Goal: Task Accomplishment & Management: Use online tool/utility

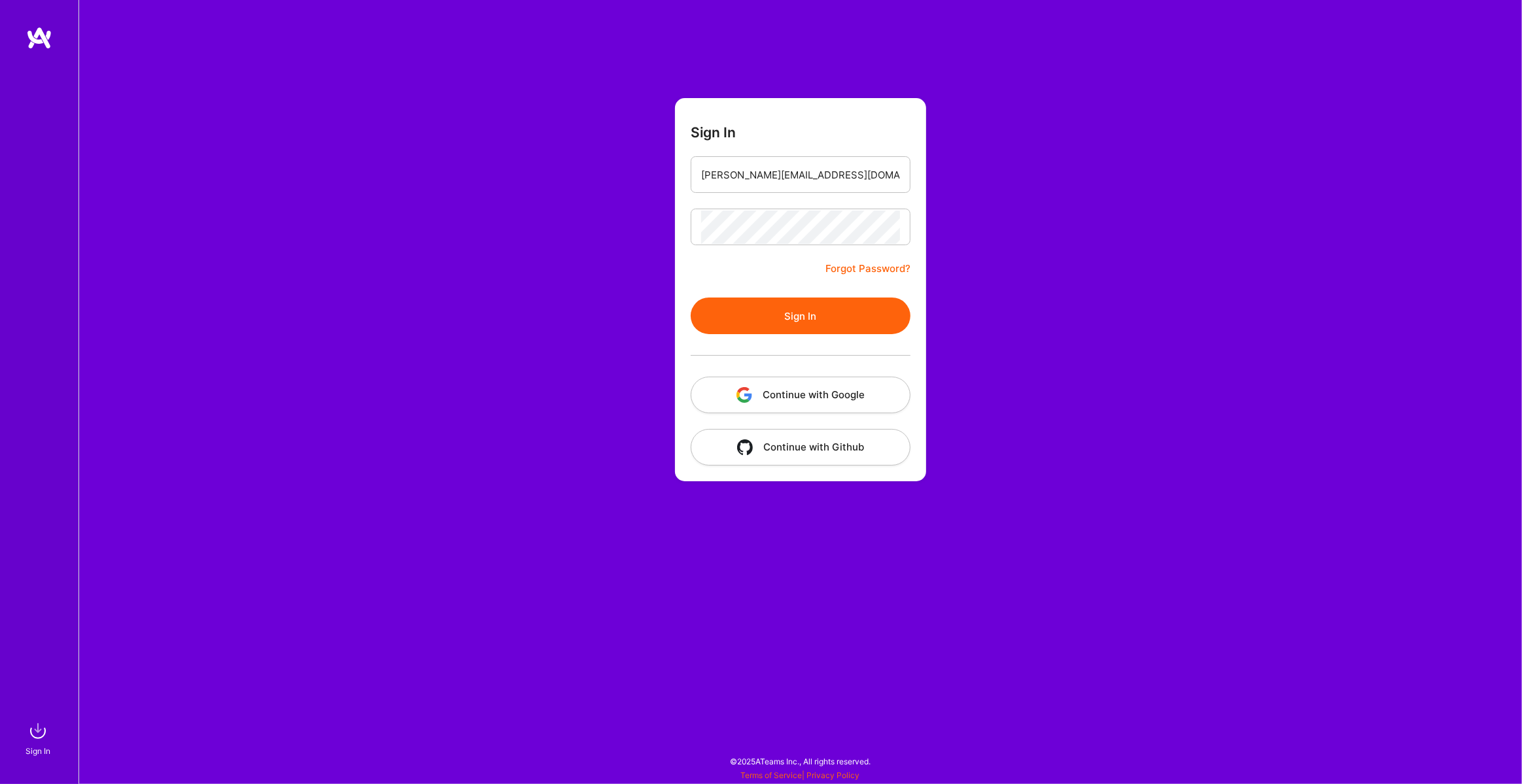
click at [806, 319] on button "Sign In" at bounding box center [801, 316] width 220 height 37
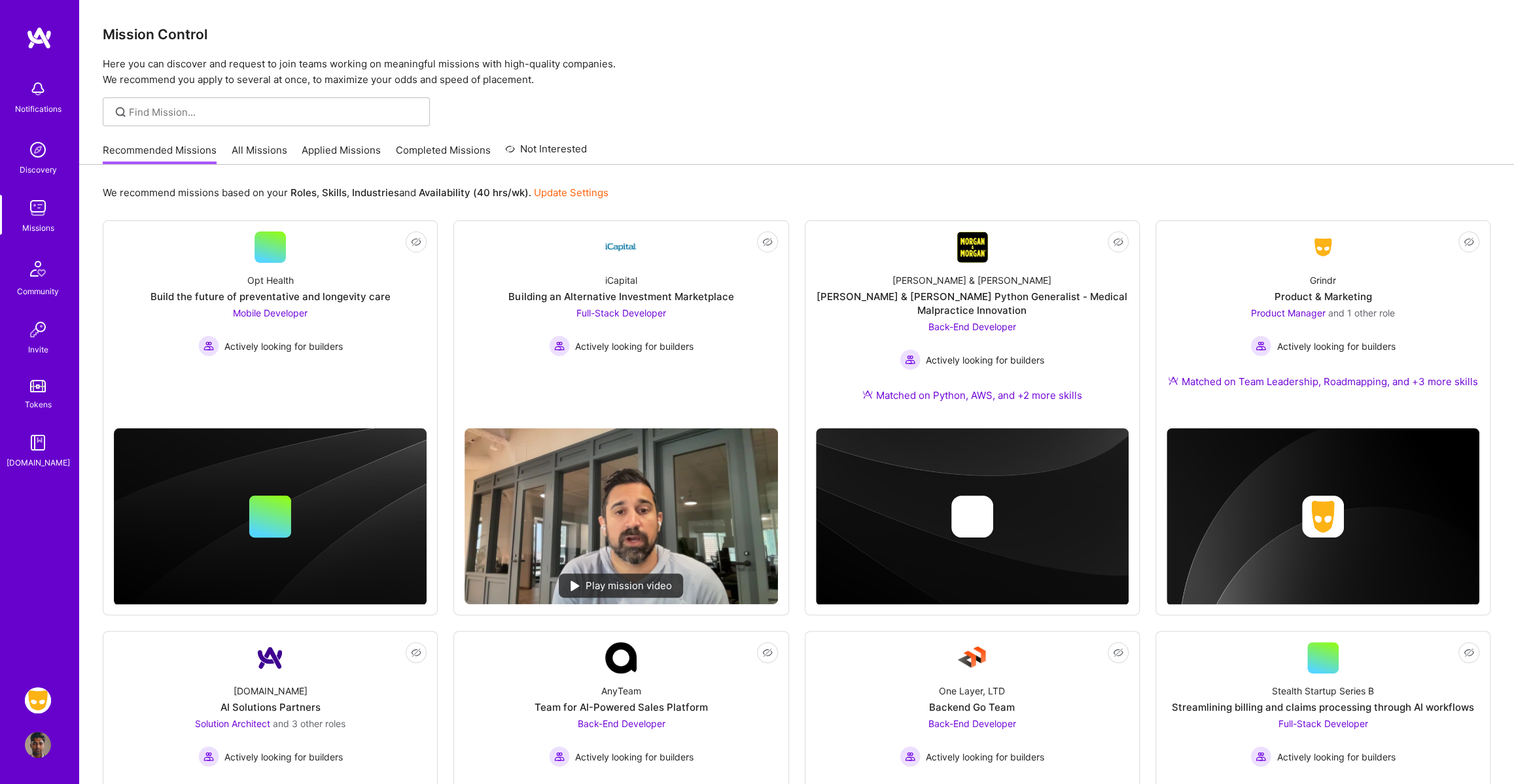
click at [44, 693] on img at bounding box center [38, 700] width 26 height 26
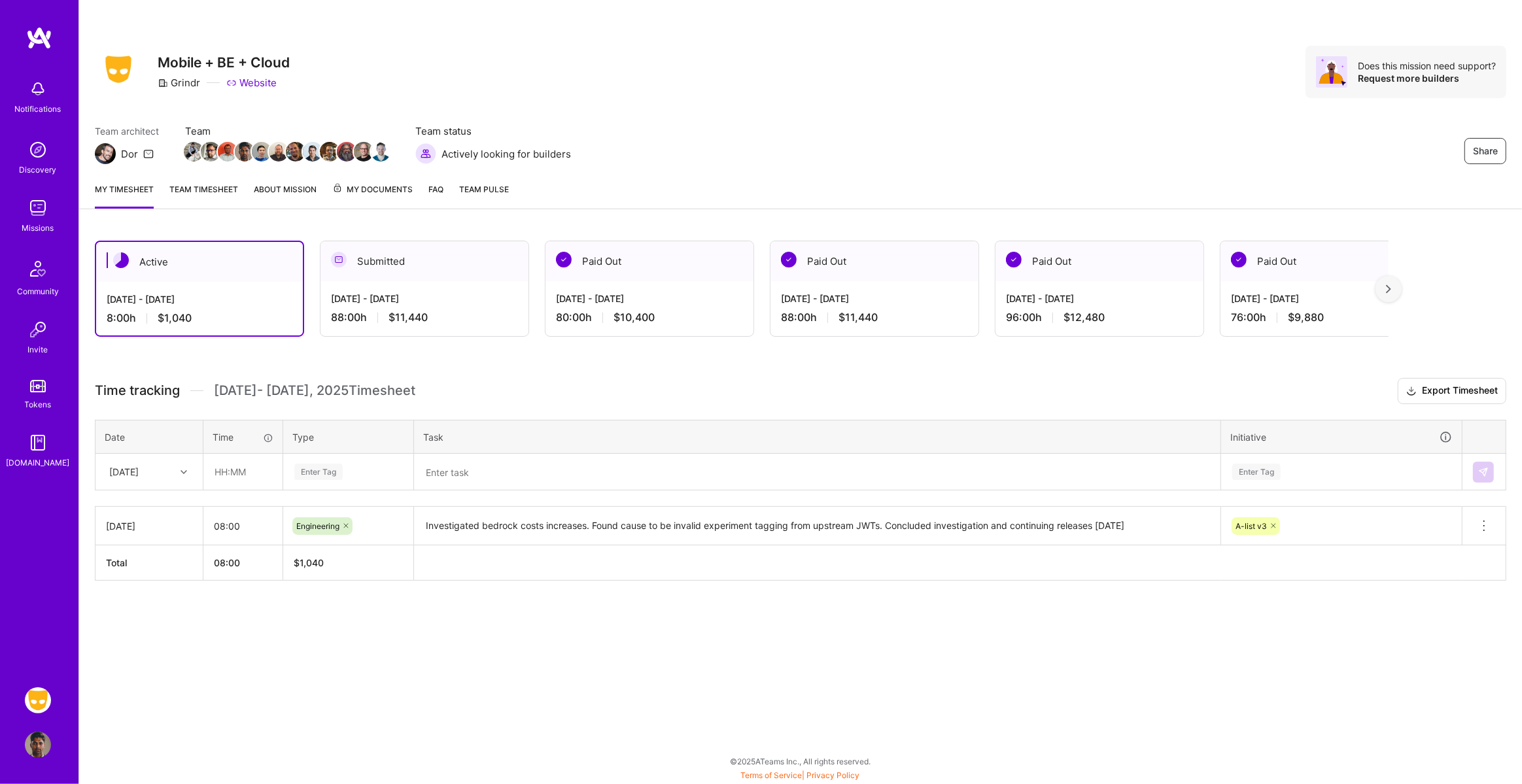
click at [163, 484] on div "[DATE]" at bounding box center [149, 472] width 106 height 35
click at [175, 510] on div "[DATE]" at bounding box center [149, 509] width 106 height 25
click at [180, 464] on div at bounding box center [186, 473] width 20 height 17
click at [167, 512] on div "[DATE]" at bounding box center [149, 509] width 106 height 25
click at [258, 473] on input "text" at bounding box center [242, 472] width 77 height 35
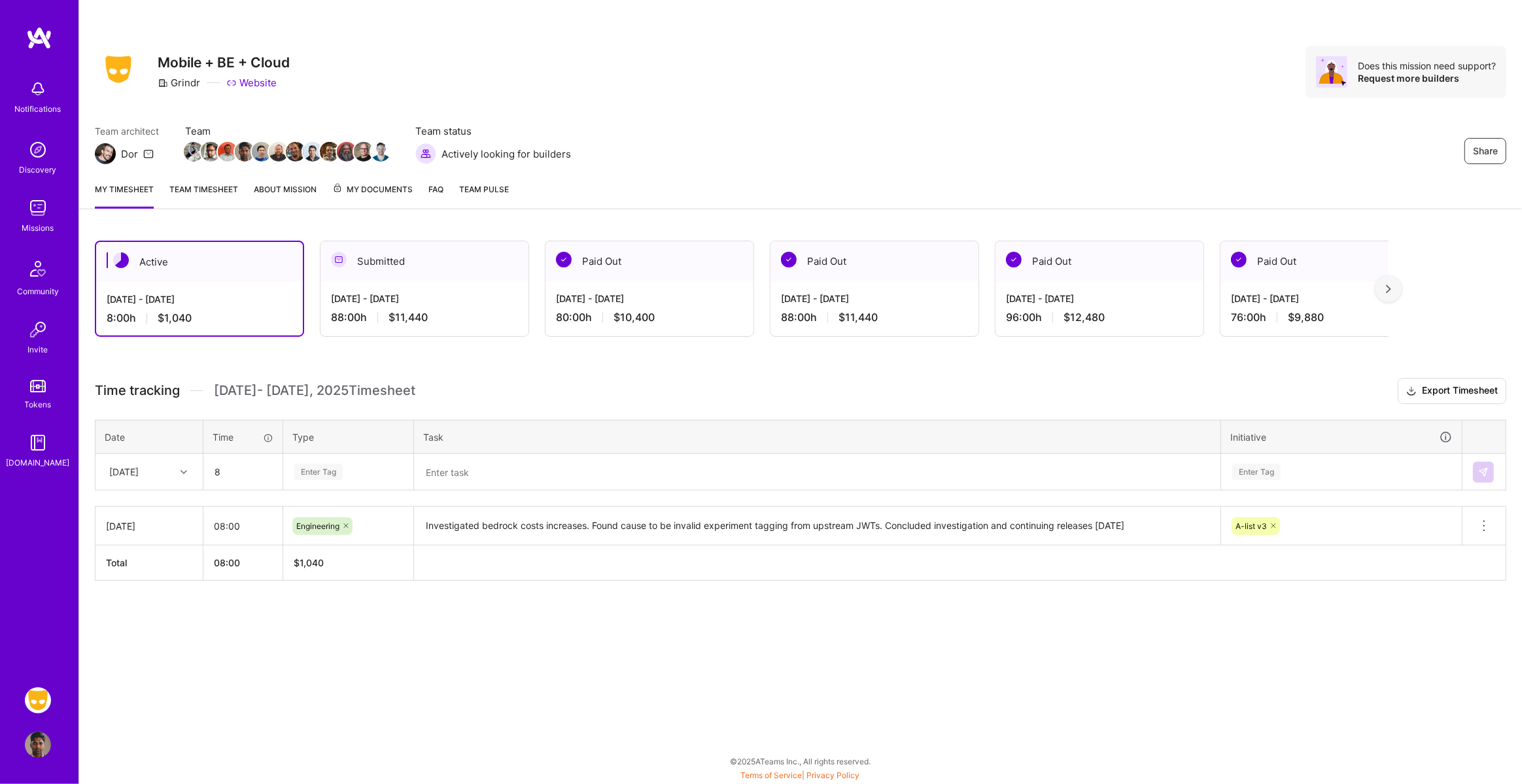
type input "08:00"
type input "Engin"
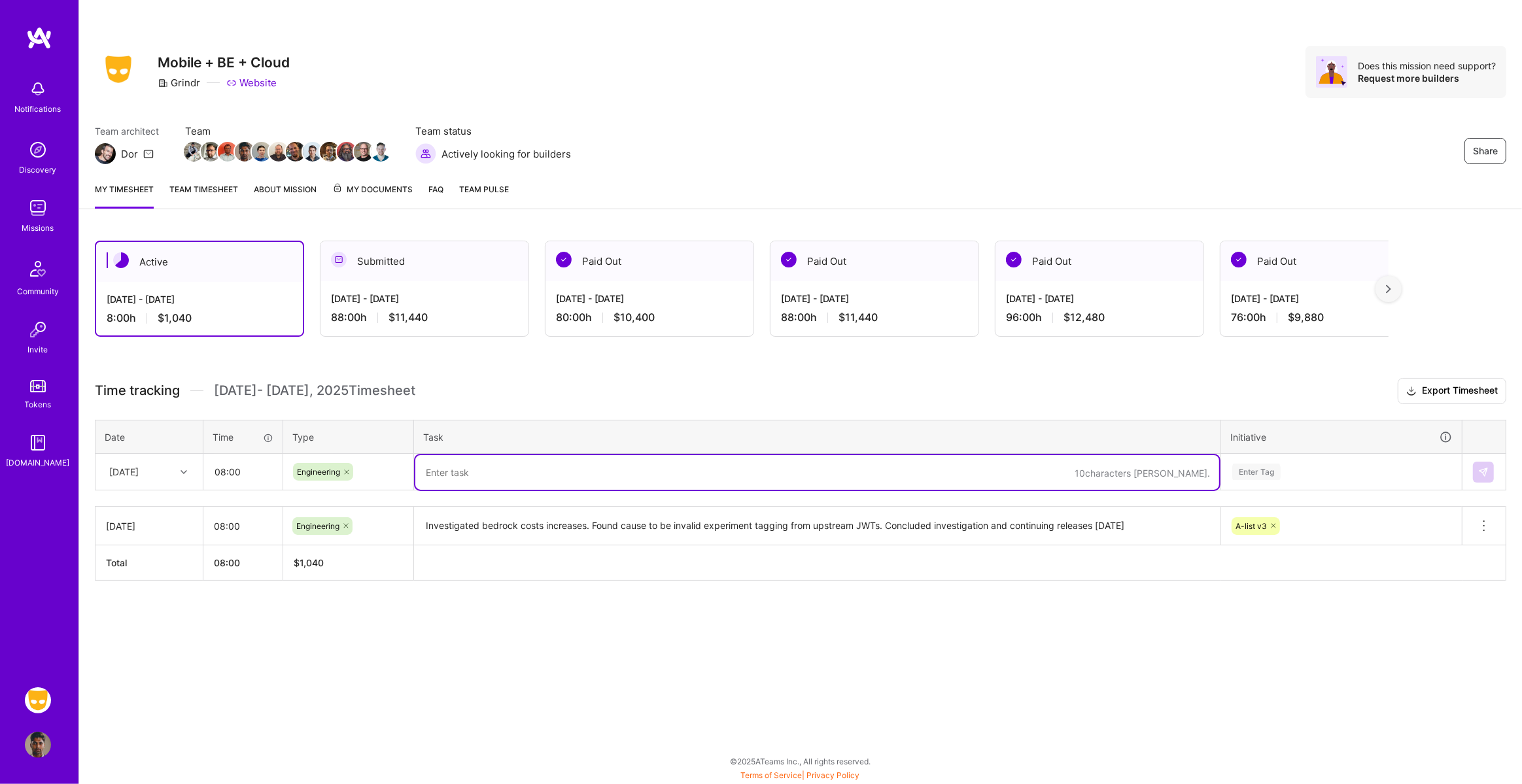
paste textarea "Releases with Abram for inbox/chat-pres/profiles/activities/red-dot services"
type textarea "Releases with Abram for inbox/chat-pres/profiles/activities/red-dot services"
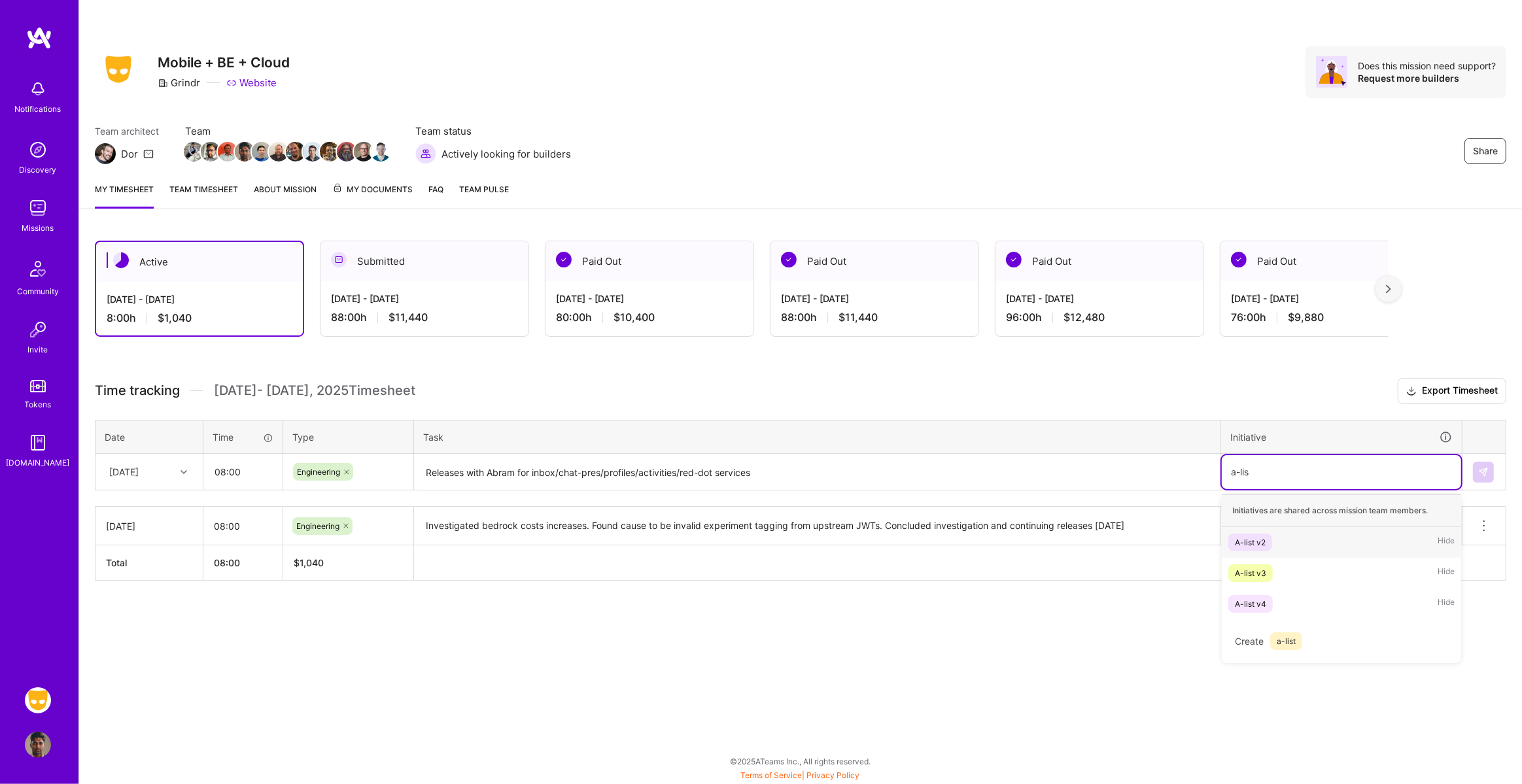
type input "a-list"
click at [1480, 471] on img at bounding box center [1484, 473] width 11 height 11
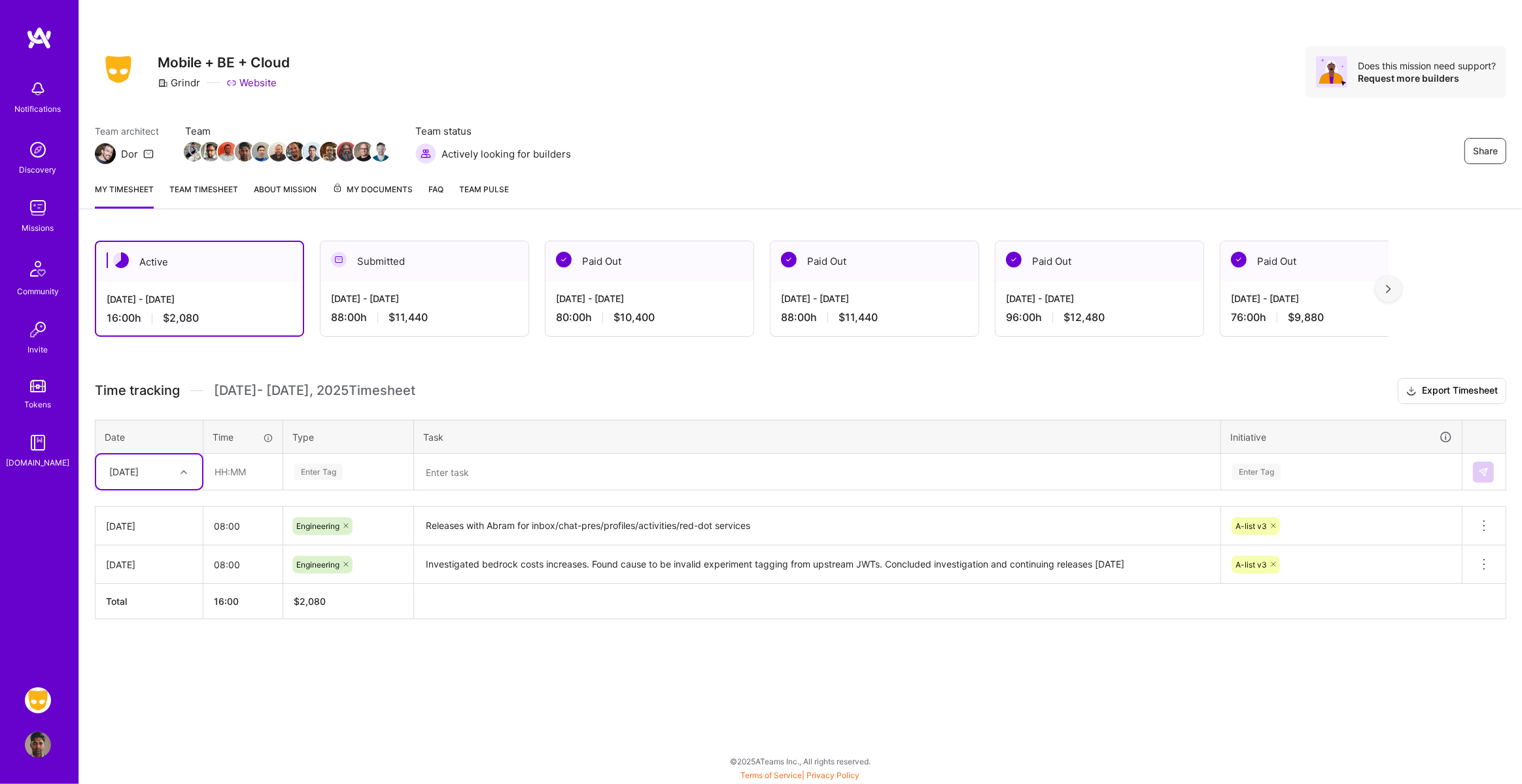
click at [139, 474] on div "[DATE]" at bounding box center [124, 472] width 29 height 14
click at [161, 532] on div "[DATE]" at bounding box center [149, 534] width 106 height 25
click at [235, 467] on input "text" at bounding box center [242, 472] width 77 height 35
type input "02:00"
type input "Mee"
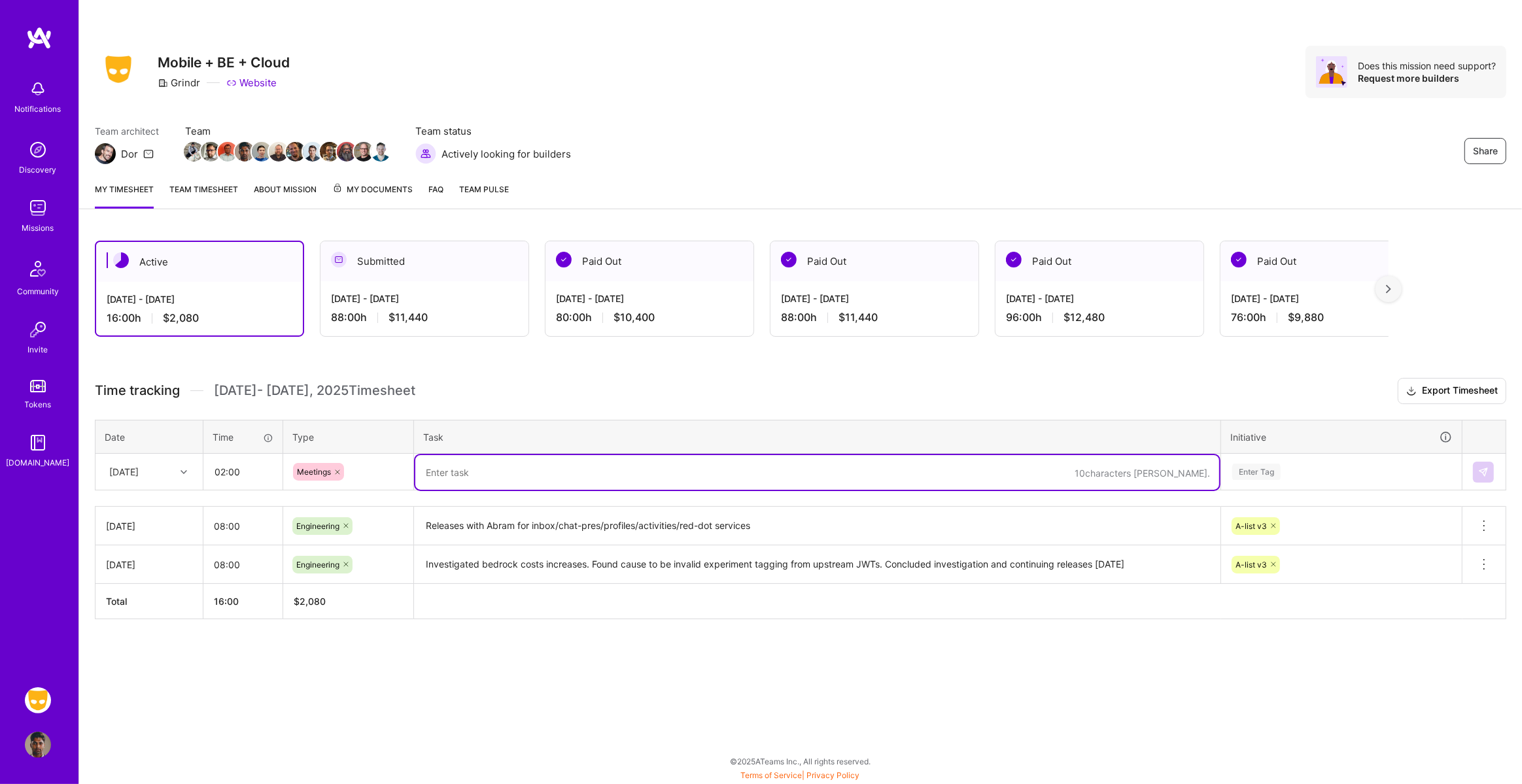
paste textarea "Bug bash; 1:1 with [PERSON_NAME]; AI sync"
type textarea "Bug bash; 1:1 with [PERSON_NAME]; AI sync"
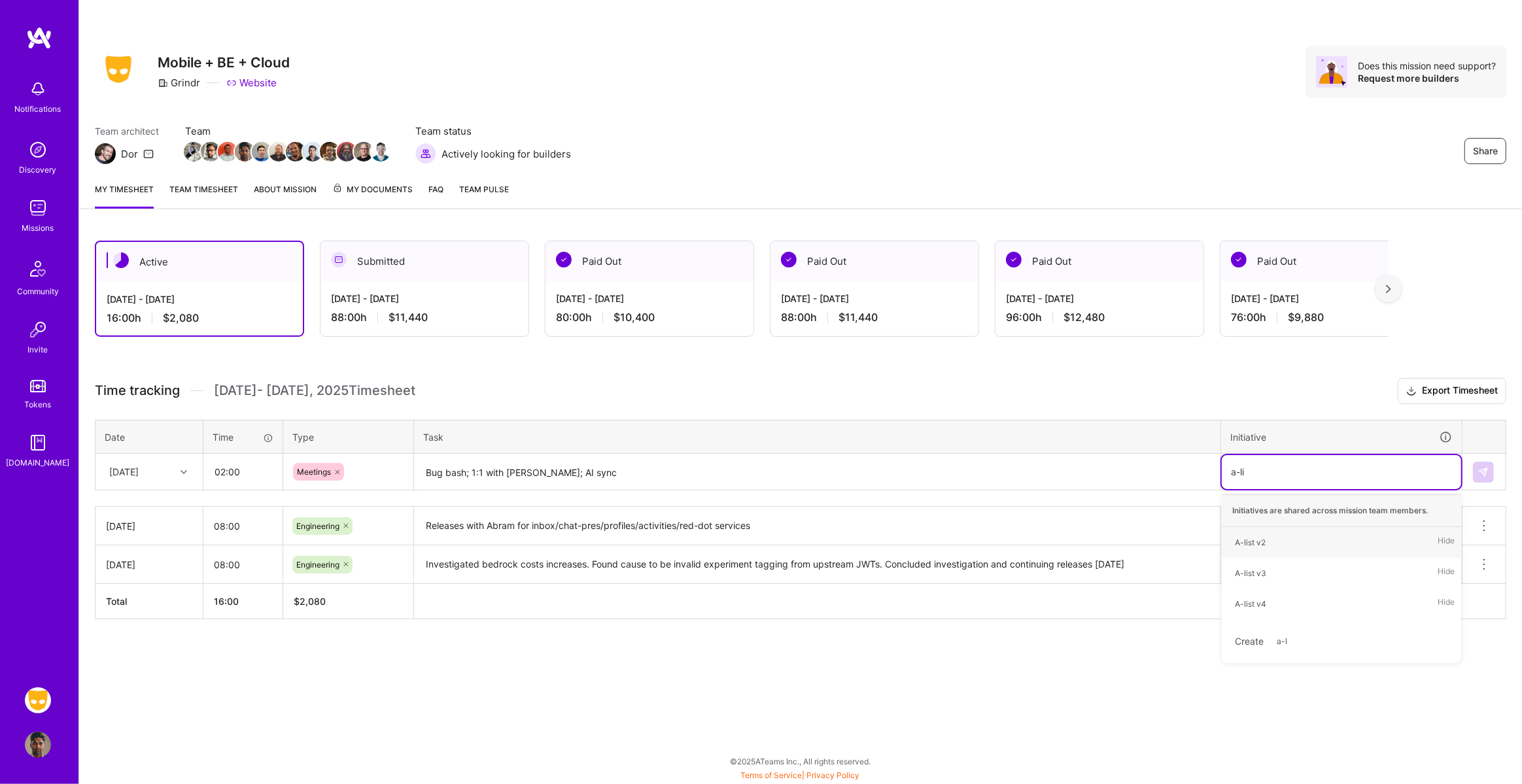
type input "a-list"
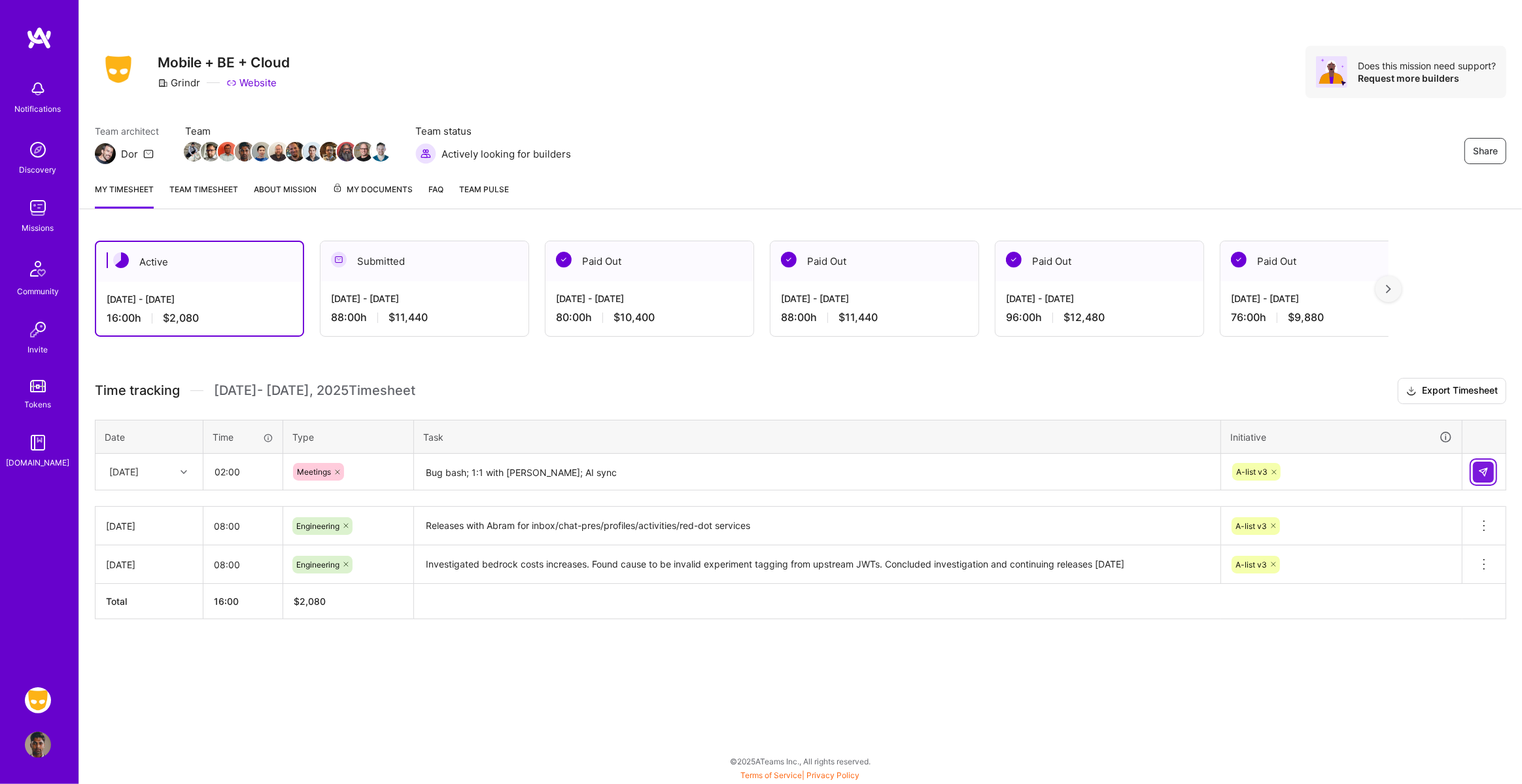
click at [1478, 467] on img at bounding box center [1484, 473] width 11 height 11
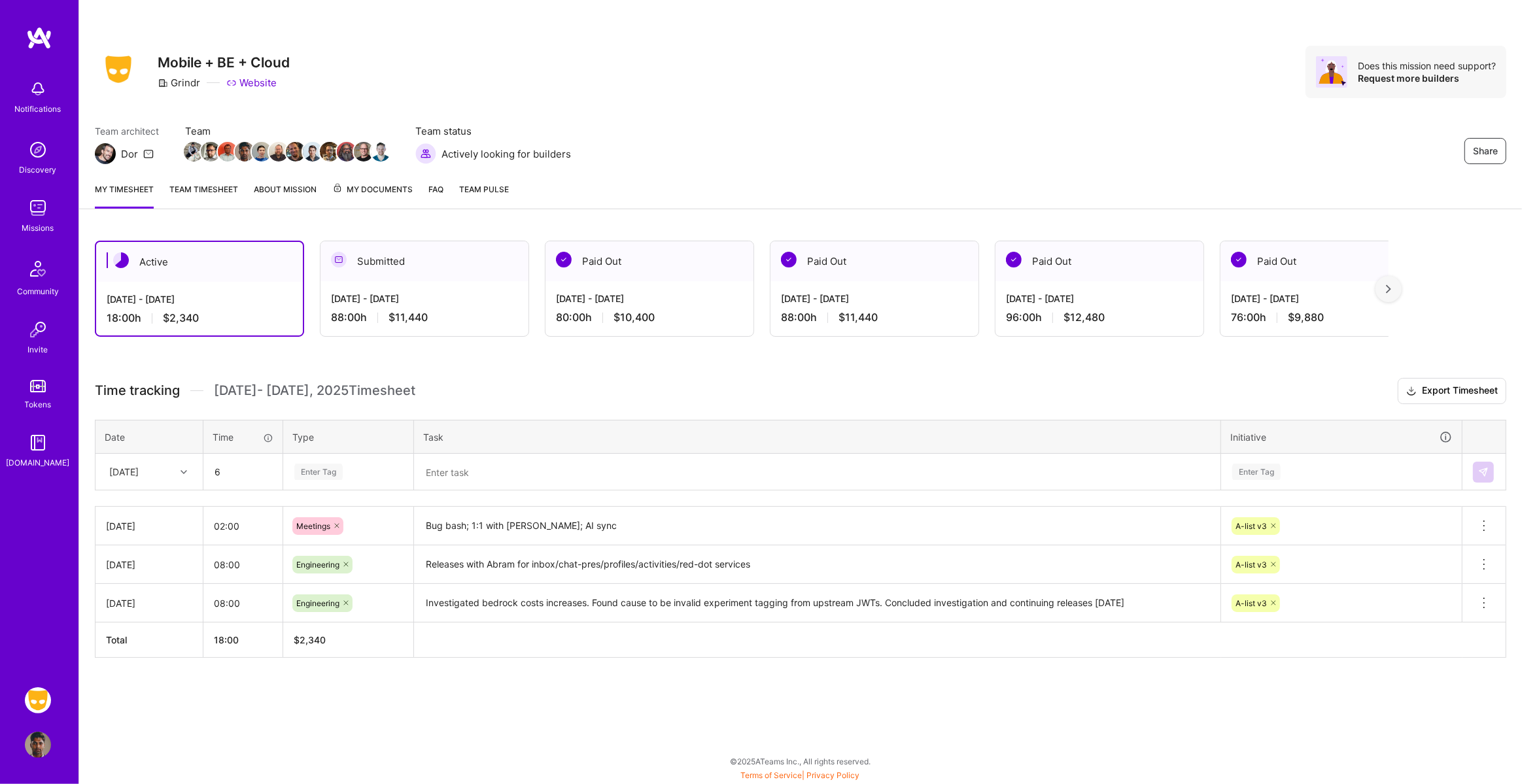
type input "06:00"
type input "Engin"
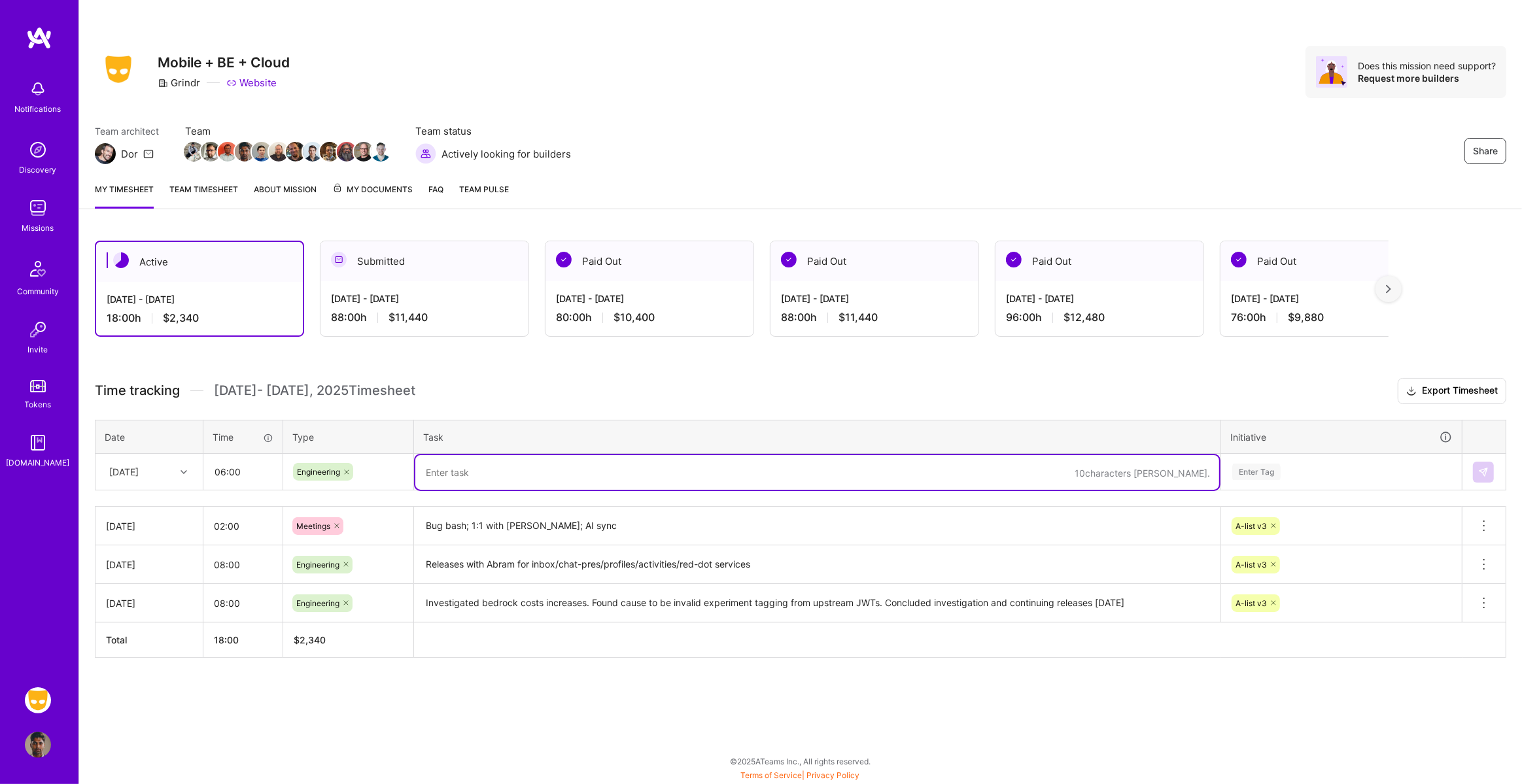
paste textarea "Preparing and addressing bugs found in bug-bash; Releases and testing a-list se…"
type textarea "Preparing and addressing bugs found in bug-bash; Releases and testing a-list se…"
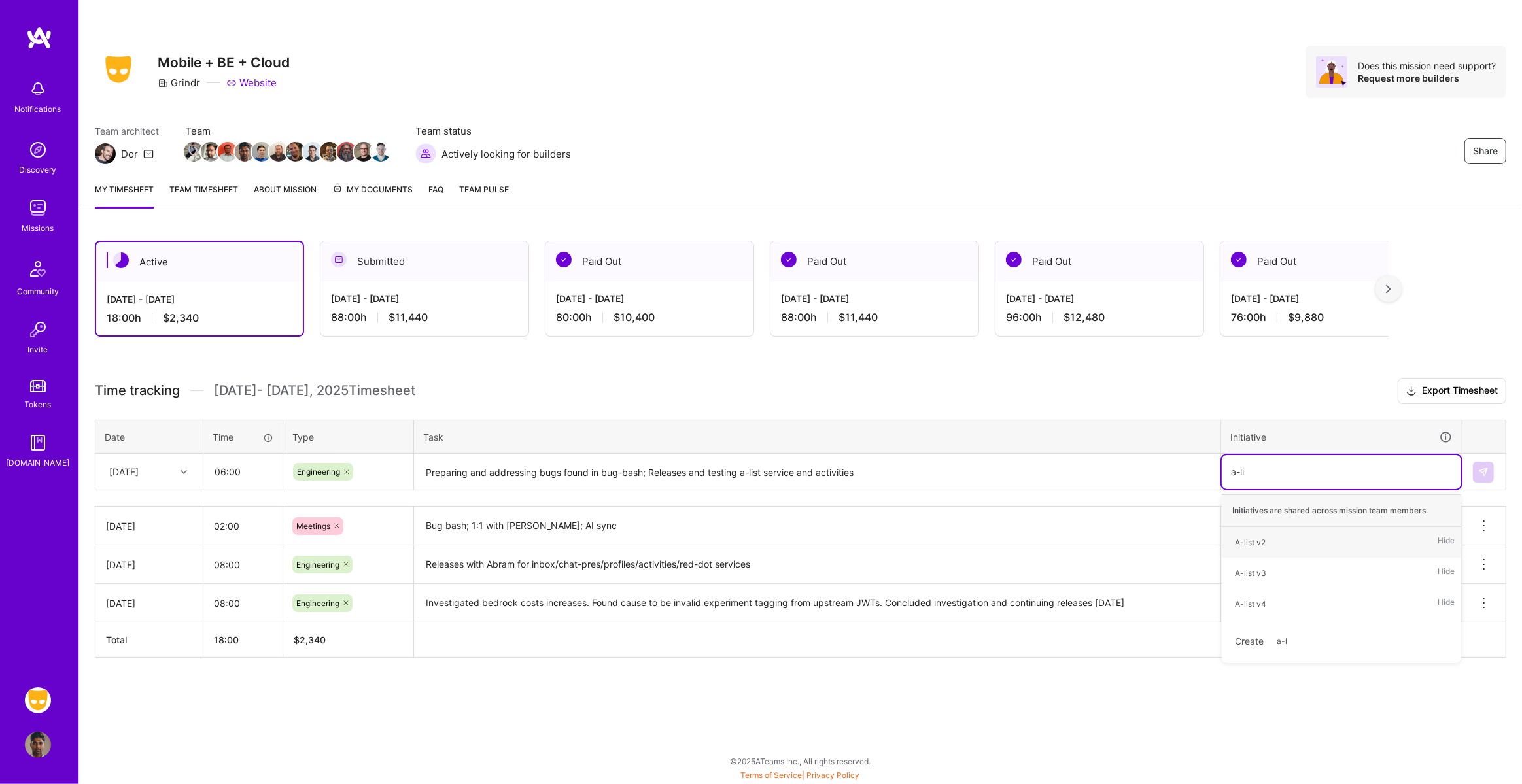
type input "a-list"
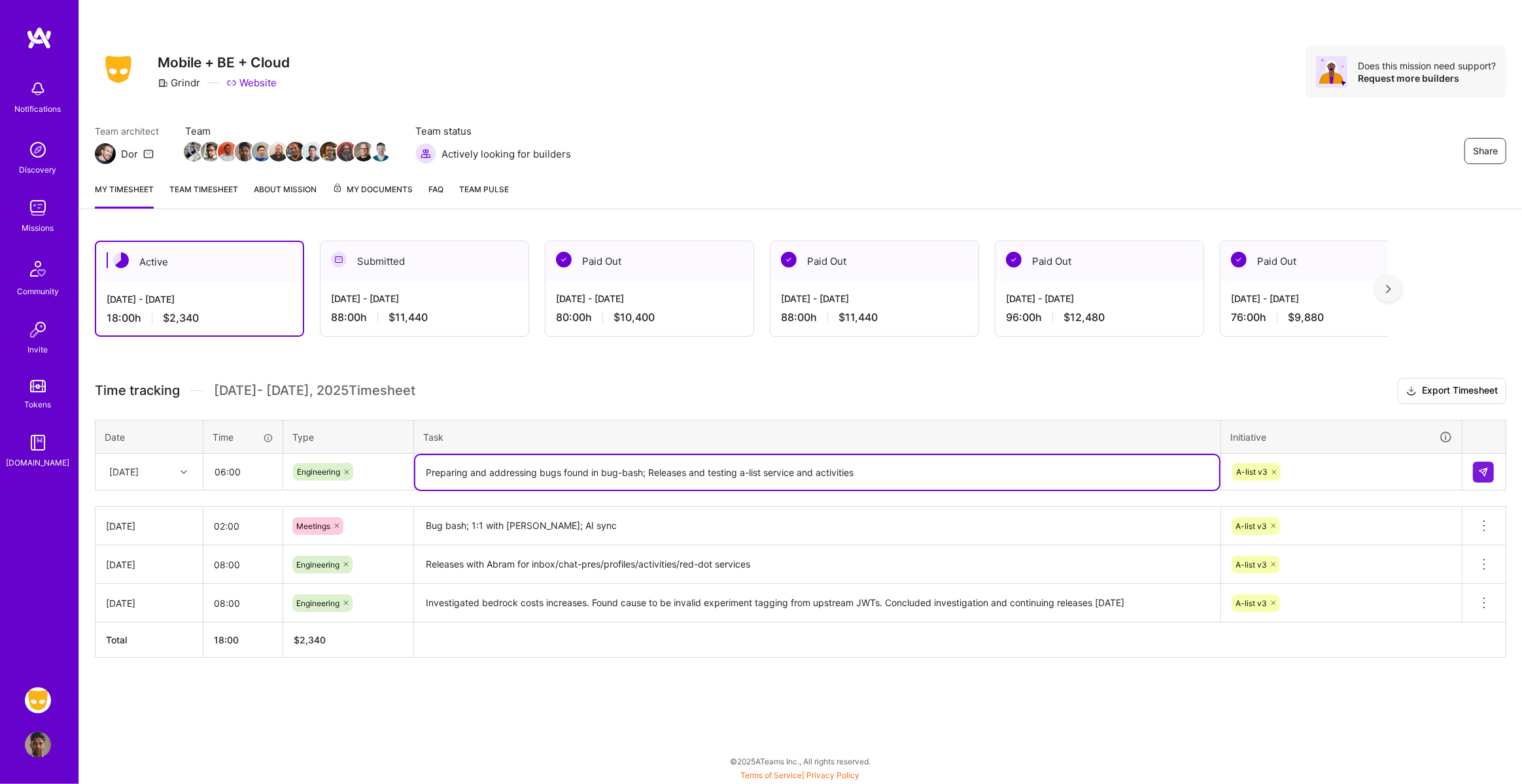
click at [1010, 478] on textarea "Preparing and addressing bugs found in bug-bash; Releases and testing a-list se…" at bounding box center [818, 473] width 804 height 35
type textarea "Preparing and addressing bugs found in bug-bash; Releases and testing a-list se…"
click at [1488, 473] on img at bounding box center [1484, 473] width 11 height 11
